Goal: Communication & Community: Ask a question

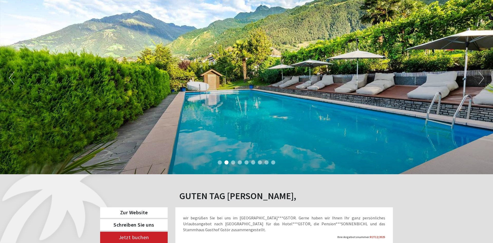
scroll to position [26, 0]
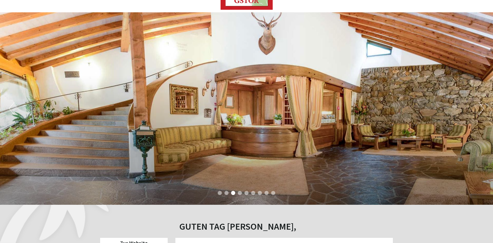
click at [481, 106] on button "Next" at bounding box center [481, 108] width 5 height 13
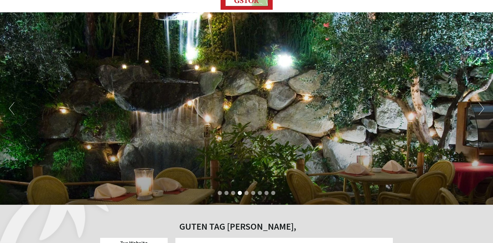
click at [481, 106] on button "Next" at bounding box center [481, 108] width 5 height 13
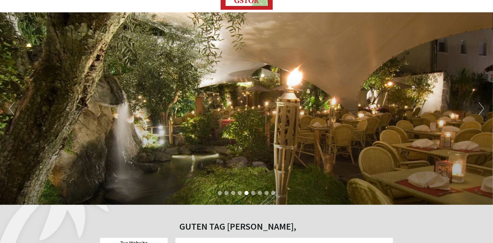
click at [481, 106] on button "Next" at bounding box center [481, 108] width 5 height 13
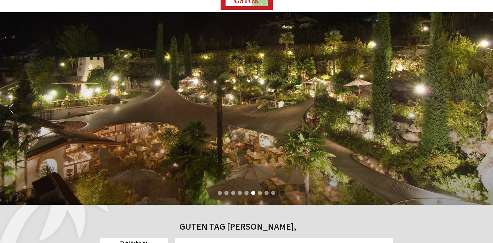
click at [481, 106] on button "Next" at bounding box center [481, 108] width 5 height 13
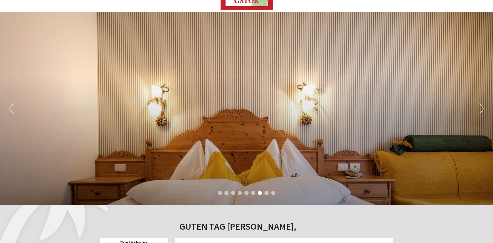
click at [481, 106] on button "Next" at bounding box center [481, 108] width 5 height 13
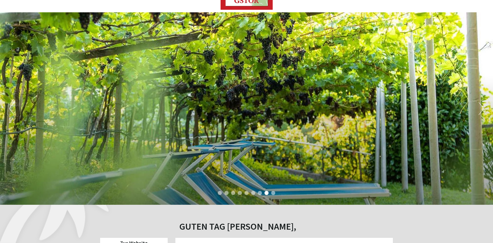
click at [481, 106] on button "Next" at bounding box center [481, 108] width 5 height 13
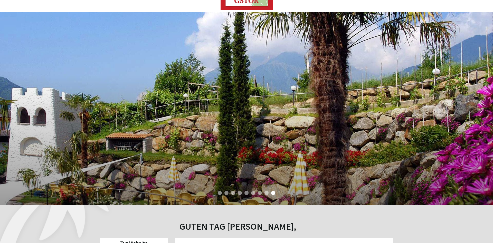
click at [481, 107] on button "Next" at bounding box center [481, 108] width 5 height 13
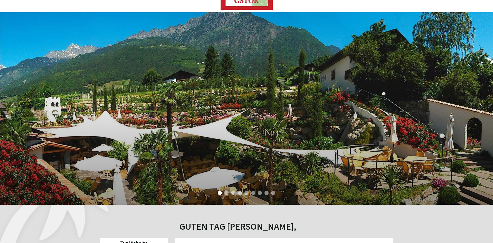
click at [481, 108] on button "Next" at bounding box center [481, 108] width 5 height 13
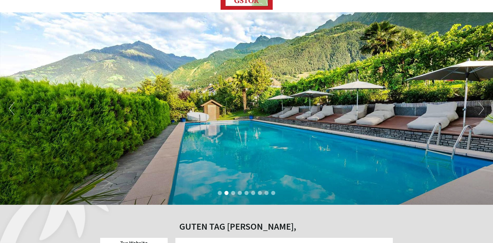
click at [481, 108] on button "Next" at bounding box center [481, 108] width 5 height 13
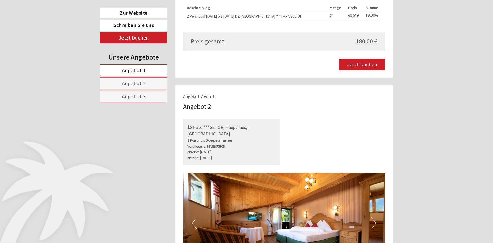
scroll to position [551, 0]
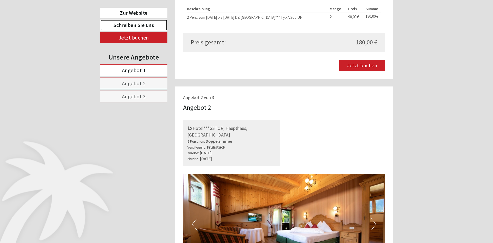
click at [129, 25] on link "Schreiben Sie uns" at bounding box center [133, 25] width 67 height 11
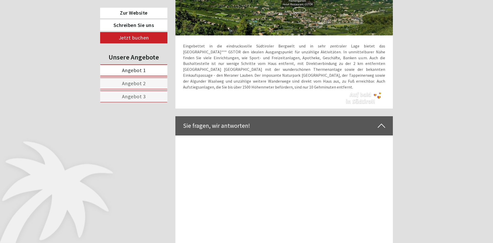
scroll to position [1926, 0]
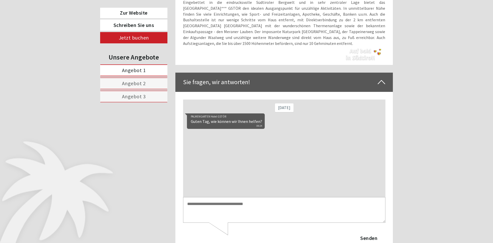
click at [205, 209] on textarea at bounding box center [284, 210] width 203 height 26
type textarea "**********"
click at [368, 240] on button "Senden" at bounding box center [368, 238] width 33 height 11
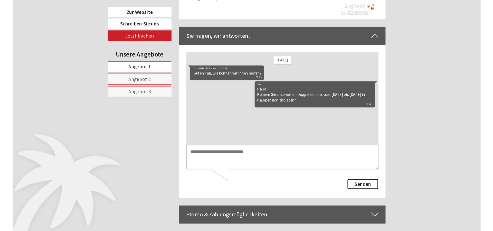
scroll to position [1978, 0]
